Goal: Information Seeking & Learning: Learn about a topic

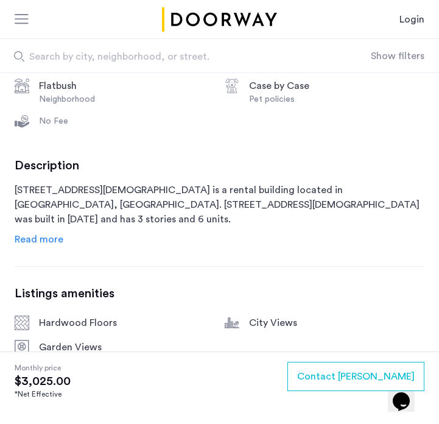
scroll to position [408, 0]
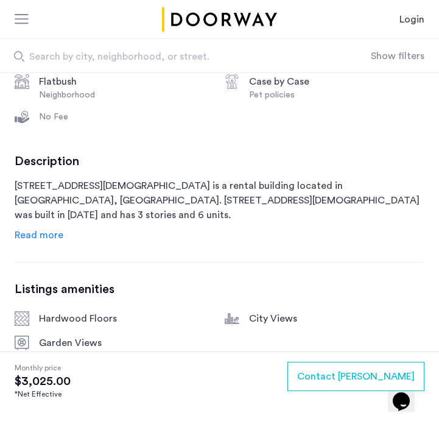
click at [35, 230] on span "Read more" at bounding box center [39, 235] width 49 height 10
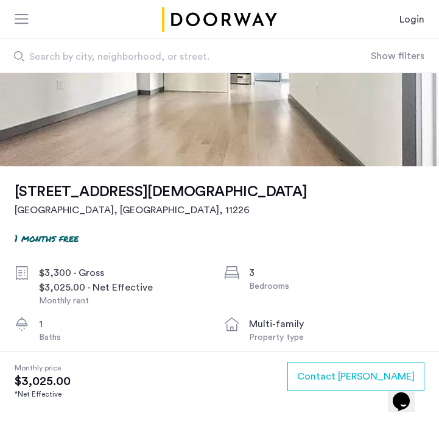
scroll to position [0, 0]
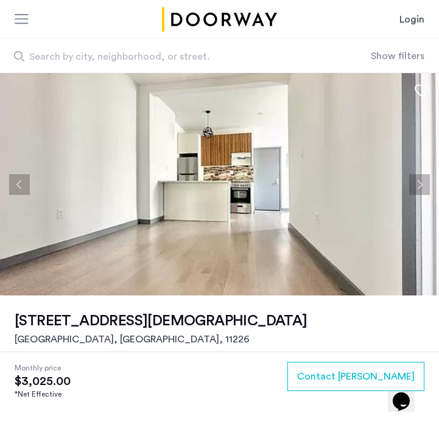
click at [135, 231] on img at bounding box center [219, 184] width 439 height 222
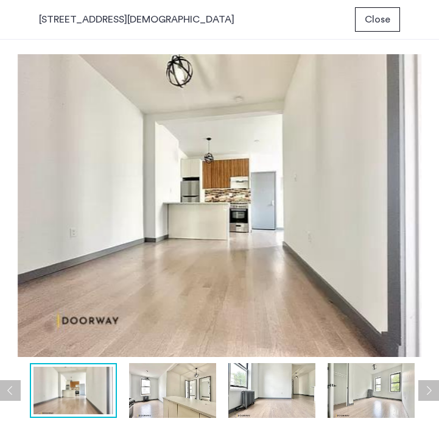
click at [429, 383] on button "Next apartment" at bounding box center [428, 390] width 21 height 21
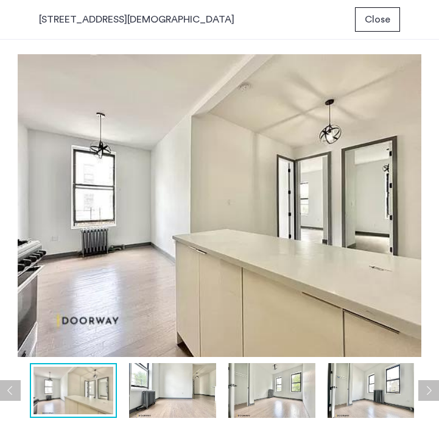
click at [429, 383] on button "Next apartment" at bounding box center [428, 390] width 21 height 21
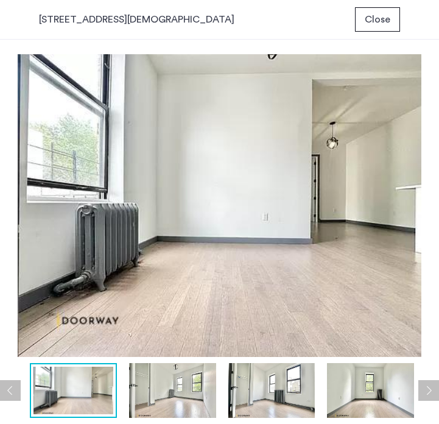
click at [429, 383] on button "Next apartment" at bounding box center [428, 390] width 21 height 21
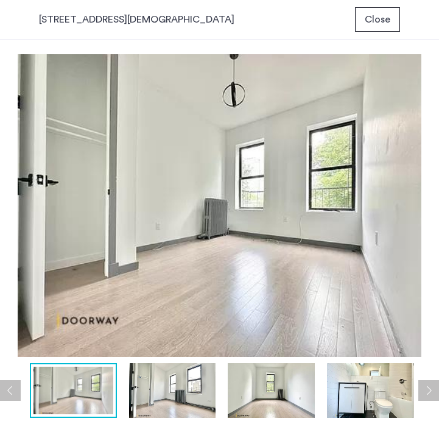
click at [429, 382] on button "Next apartment" at bounding box center [428, 390] width 21 height 21
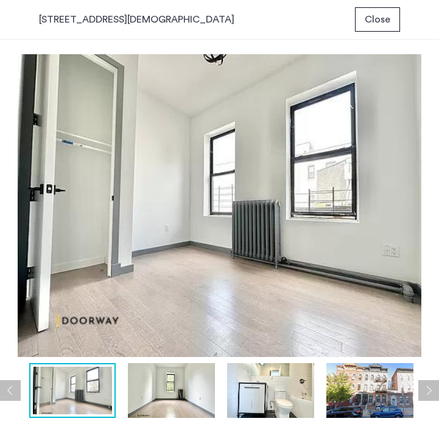
click at [429, 382] on button "Next apartment" at bounding box center [428, 390] width 21 height 21
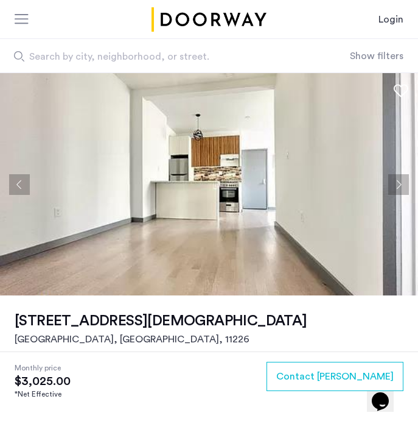
click at [399, 185] on button "Next apartment" at bounding box center [398, 184] width 21 height 21
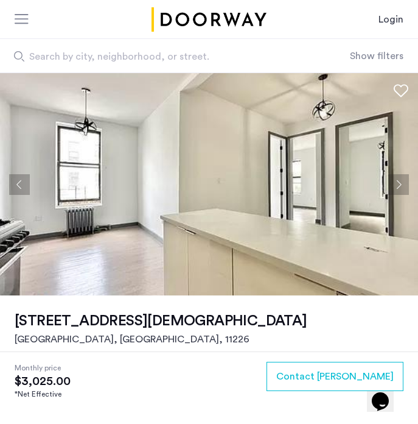
click at [399, 185] on button "Next apartment" at bounding box center [398, 184] width 21 height 21
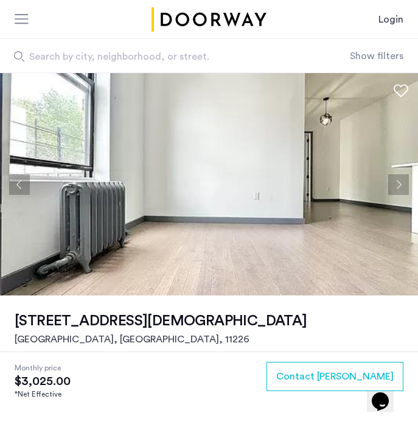
click at [399, 180] on button "Next apartment" at bounding box center [398, 184] width 21 height 21
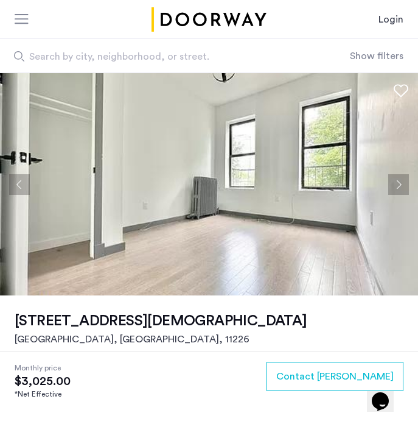
click at [391, 182] on button "Next apartment" at bounding box center [398, 184] width 21 height 21
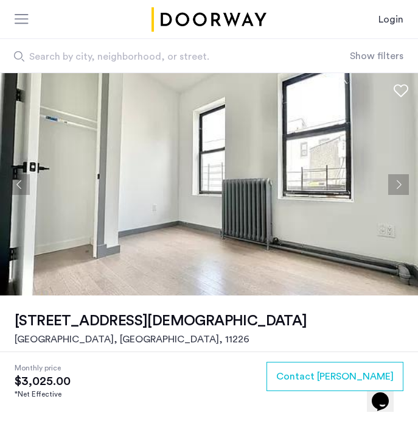
click at [404, 186] on button "Next apartment" at bounding box center [398, 184] width 21 height 21
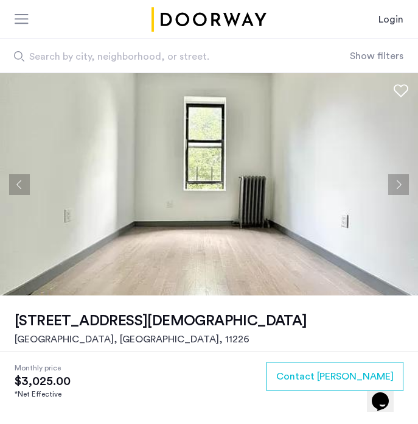
click at [382, 189] on img at bounding box center [209, 184] width 418 height 222
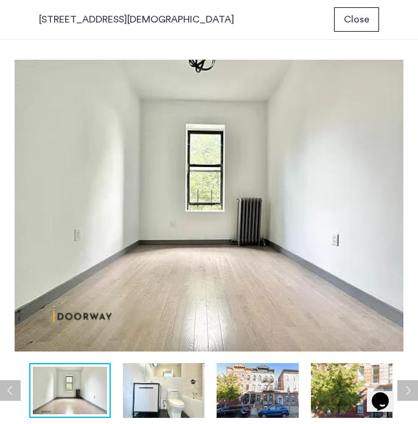
click at [394, 189] on img at bounding box center [209, 205] width 389 height 303
click at [417, 383] on button "Next apartment" at bounding box center [407, 390] width 21 height 21
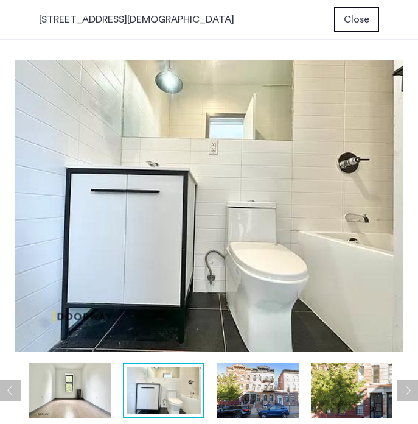
click at [416, 391] on button "Next apartment" at bounding box center [407, 390] width 21 height 21
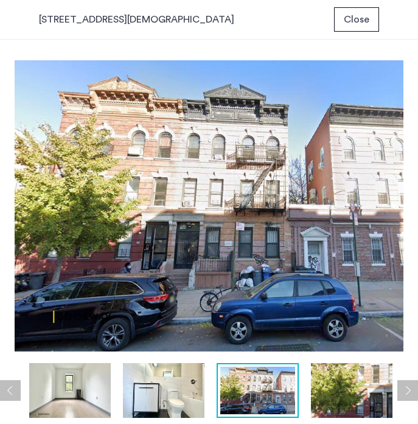
click at [416, 391] on button "Next apartment" at bounding box center [407, 390] width 21 height 21
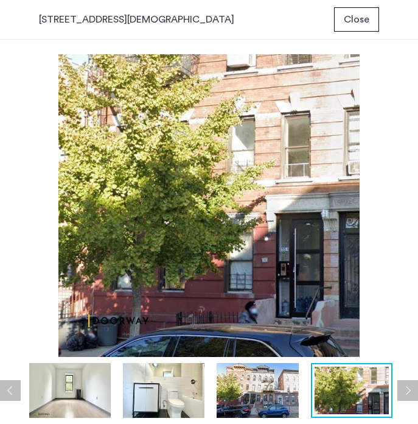
click at [416, 391] on button "Next apartment" at bounding box center [407, 390] width 21 height 21
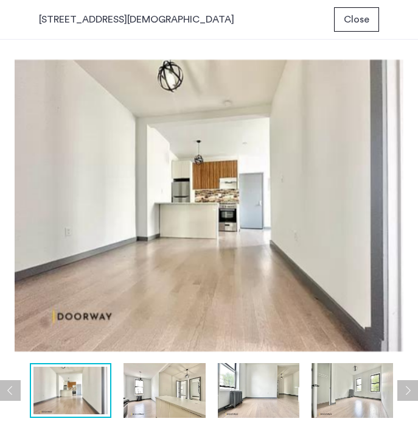
click at [416, 391] on button "Next apartment" at bounding box center [407, 390] width 21 height 21
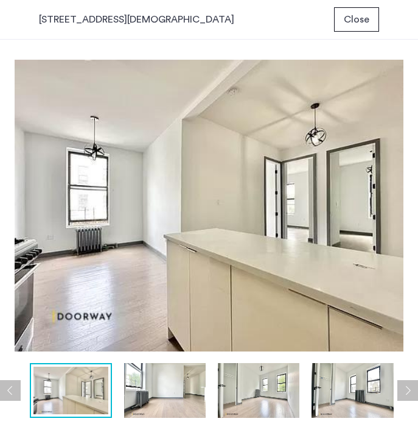
click at [416, 391] on button "Next apartment" at bounding box center [407, 390] width 21 height 21
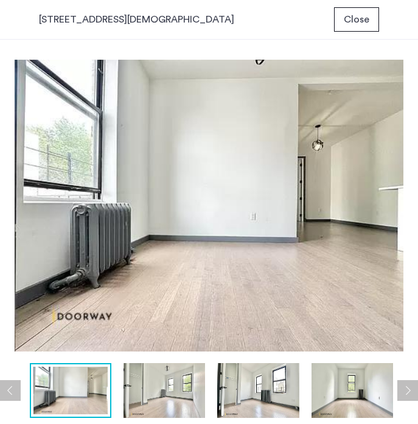
click at [416, 391] on button "Next apartment" at bounding box center [407, 390] width 21 height 21
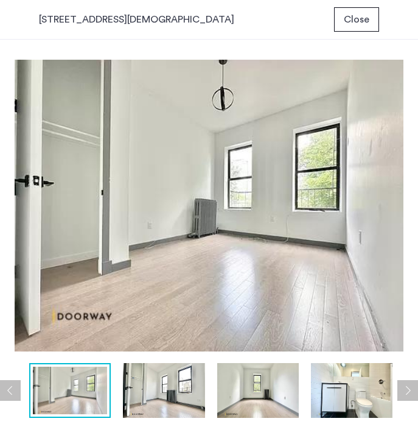
click at [416, 391] on button "Next apartment" at bounding box center [407, 390] width 21 height 21
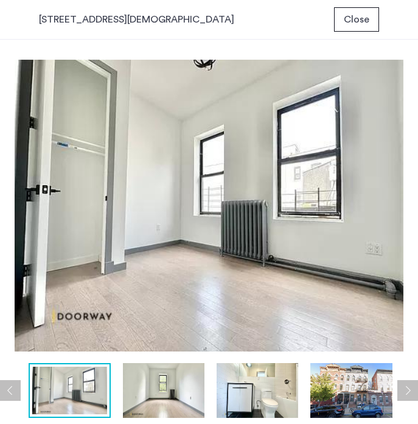
click at [12, 387] on button "Previous apartment" at bounding box center [10, 390] width 21 height 21
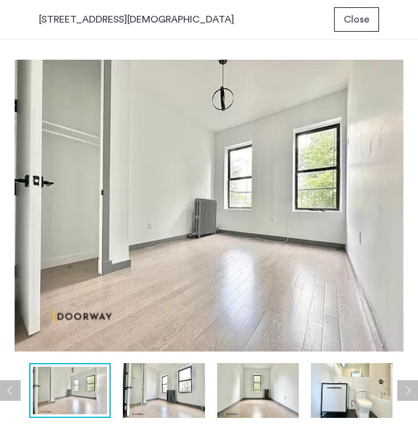
click at [402, 386] on button "Next apartment" at bounding box center [407, 390] width 21 height 21
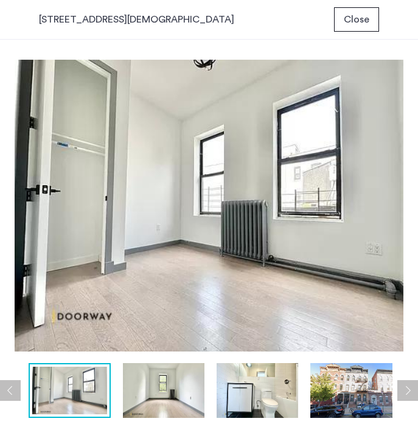
click at [402, 386] on button "Next apartment" at bounding box center [407, 390] width 21 height 21
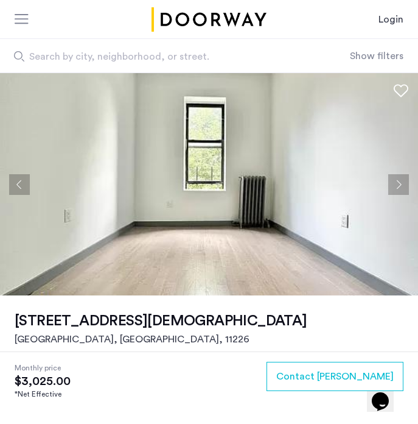
click at [398, 178] on button "Next apartment" at bounding box center [398, 184] width 21 height 21
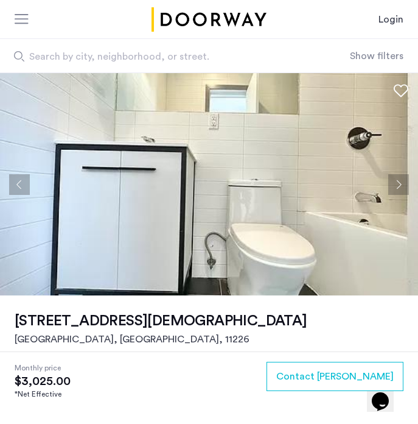
click at [398, 178] on button "Next apartment" at bounding box center [398, 184] width 21 height 21
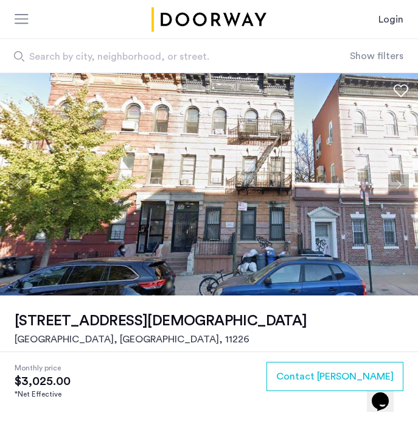
click at [398, 178] on button "Next apartment" at bounding box center [398, 184] width 21 height 21
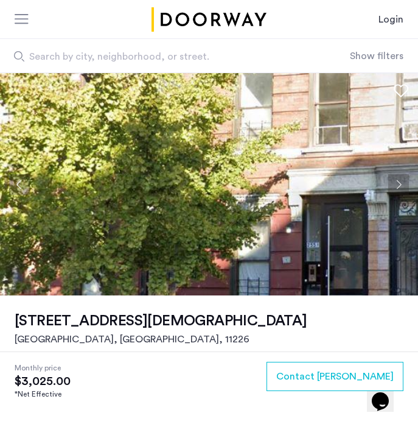
click at [398, 178] on button "Next apartment" at bounding box center [398, 184] width 21 height 21
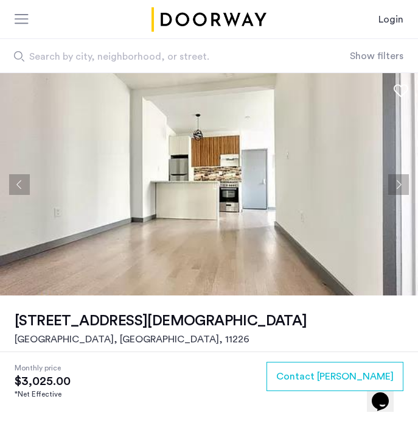
click at [398, 178] on button "Next apartment" at bounding box center [398, 184] width 21 height 21
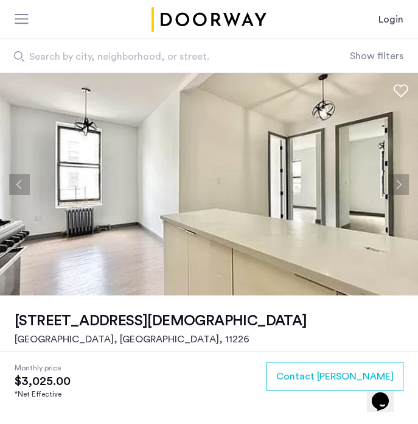
click at [398, 178] on button "Next apartment" at bounding box center [398, 184] width 21 height 21
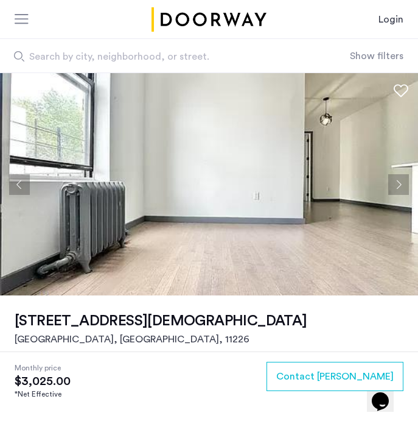
click at [398, 178] on button "Next apartment" at bounding box center [398, 184] width 21 height 21
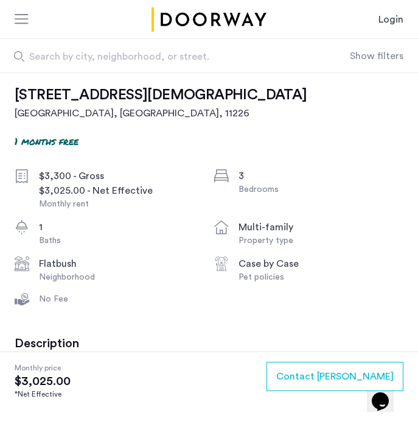
scroll to position [223, 0]
